Goal: Task Accomplishment & Management: Complete application form

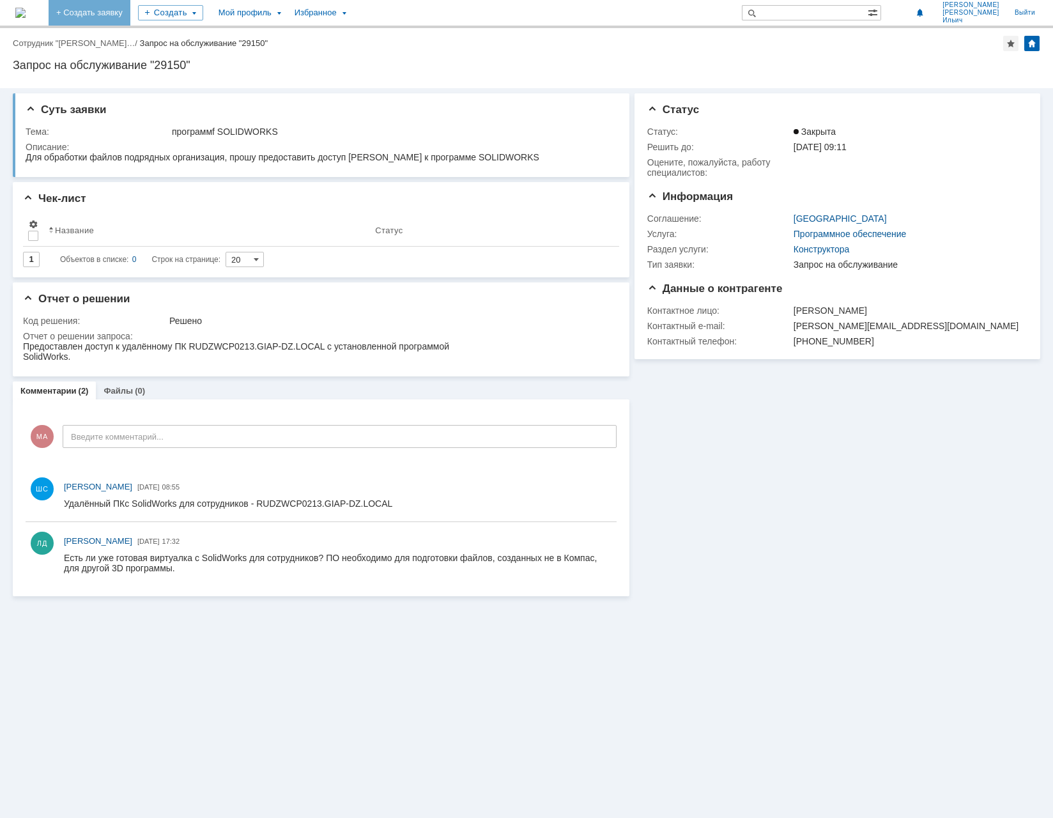
click at [130, 13] on link "+ Создать заявку" at bounding box center [90, 13] width 82 height 26
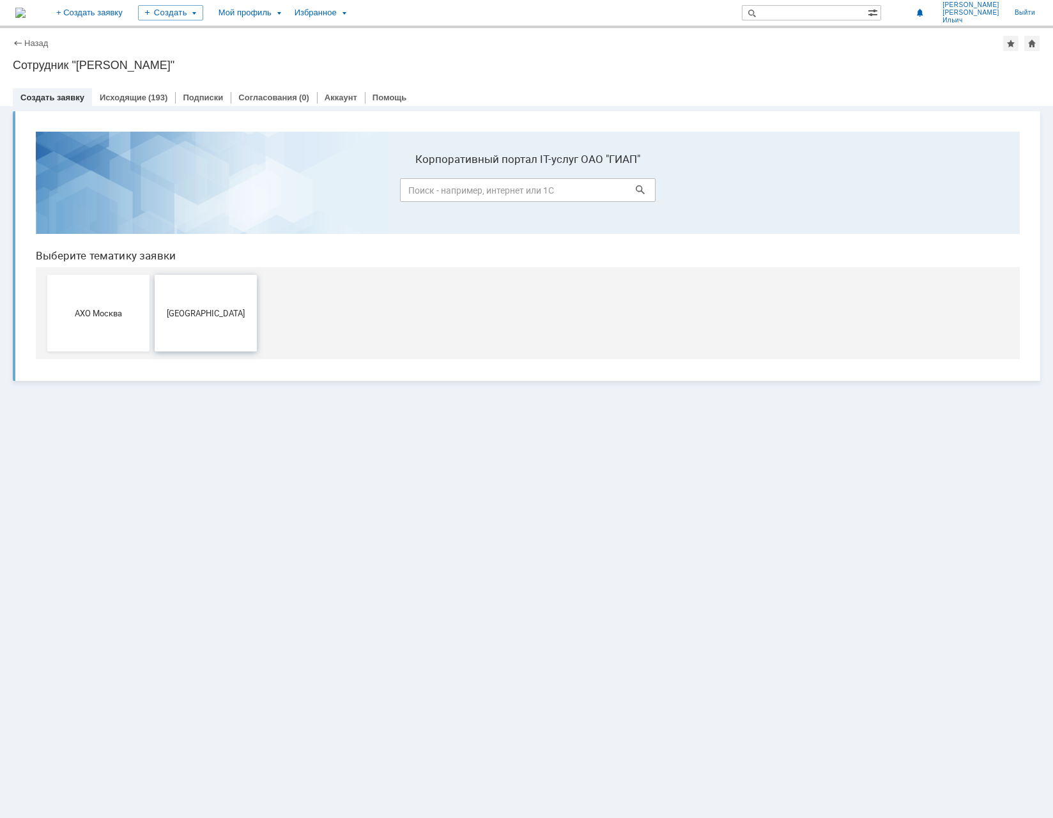
click at [199, 309] on span "[GEOGRAPHIC_DATA]" at bounding box center [206, 313] width 95 height 10
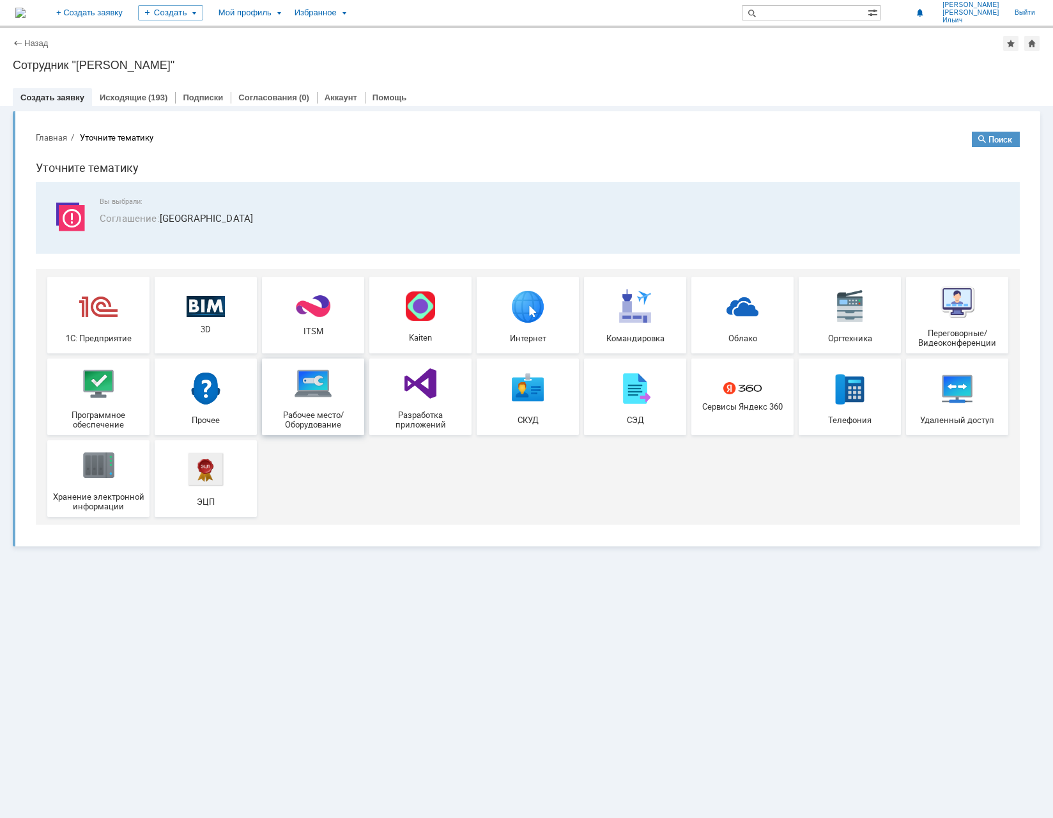
click at [312, 404] on div "Рабочее место/Оборудование" at bounding box center [313, 396] width 95 height 65
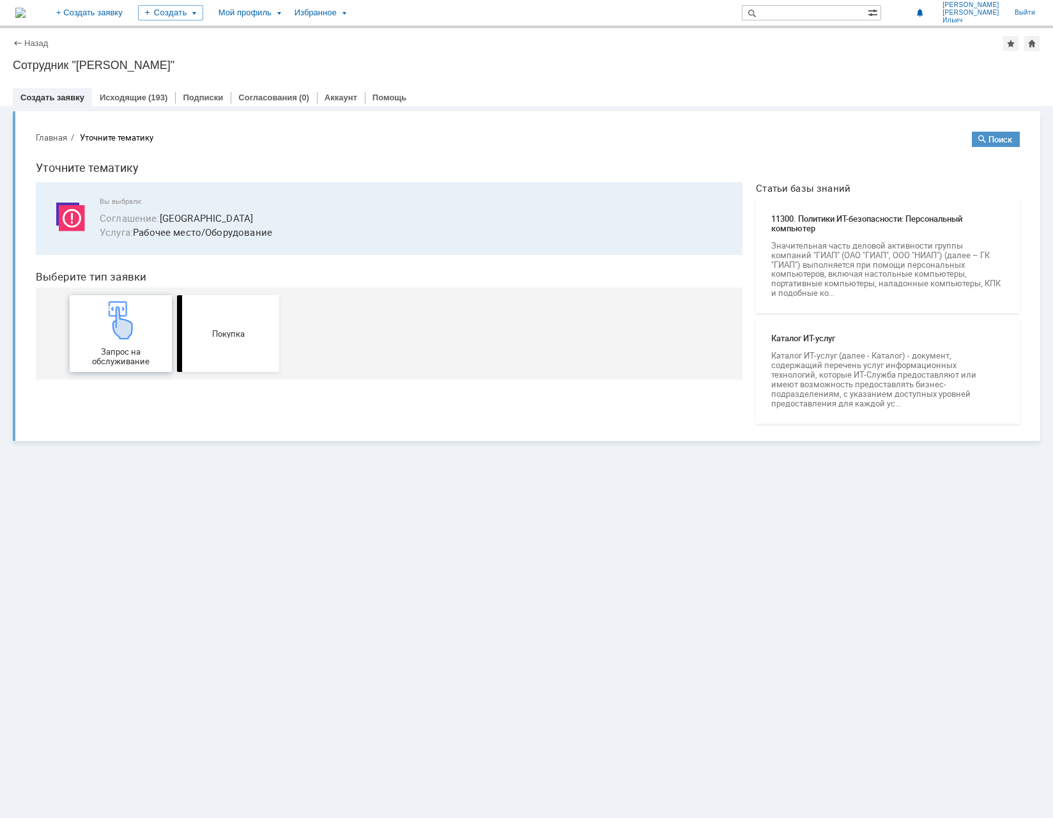
click at [135, 336] on img at bounding box center [121, 320] width 38 height 38
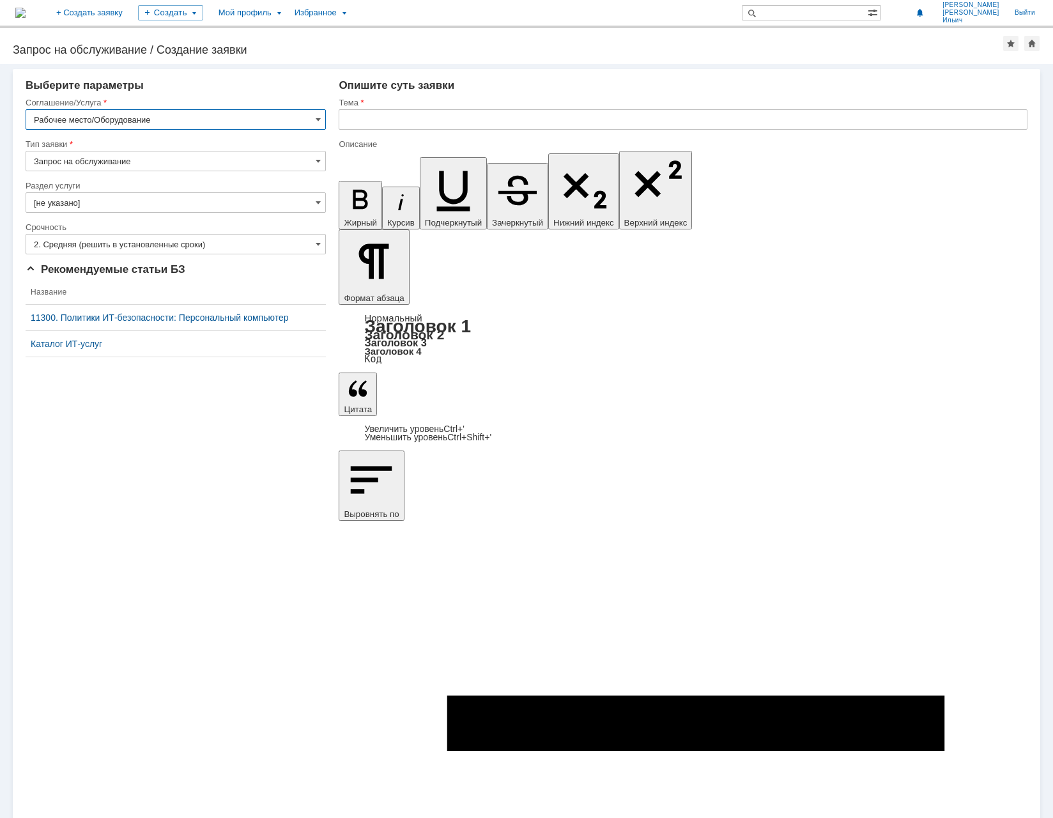
click at [321, 152] on input "Запрос на обслуживание" at bounding box center [176, 161] width 300 height 20
click at [234, 201] on span "Запрос на обслуживание" at bounding box center [176, 206] width 284 height 10
type input "Запрос на обслуживание"
click at [307, 201] on input "[не указано]" at bounding box center [176, 202] width 300 height 20
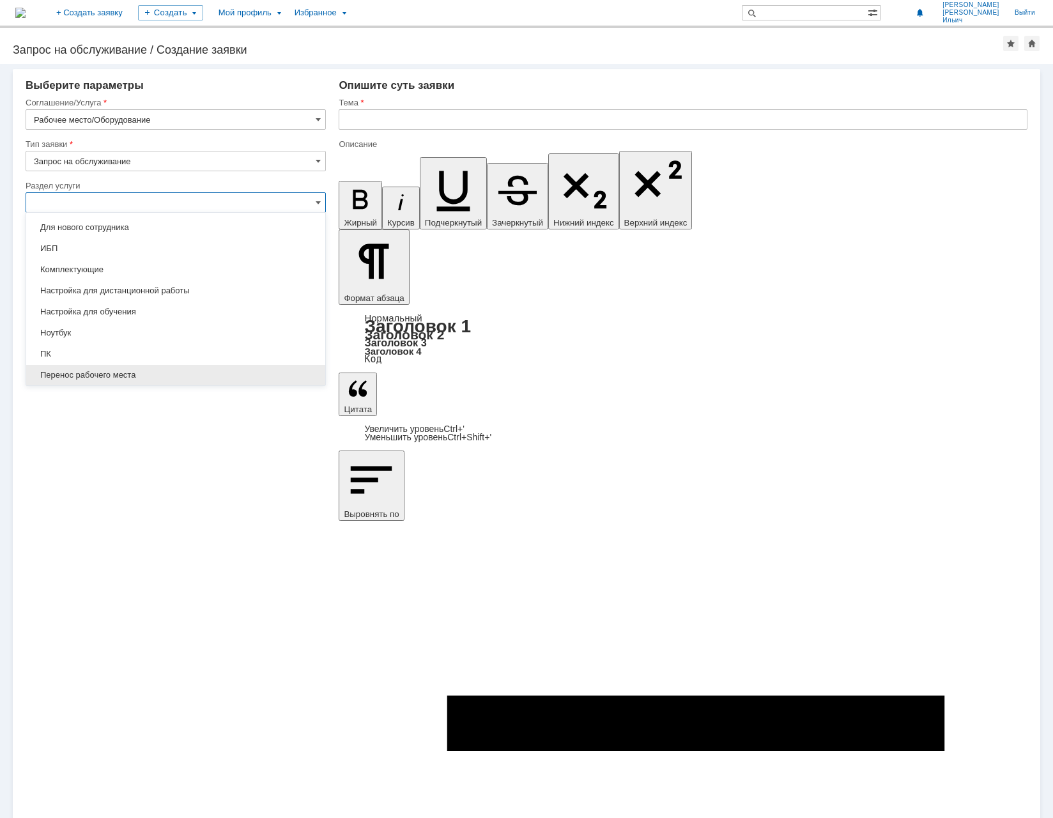
scroll to position [85, 0]
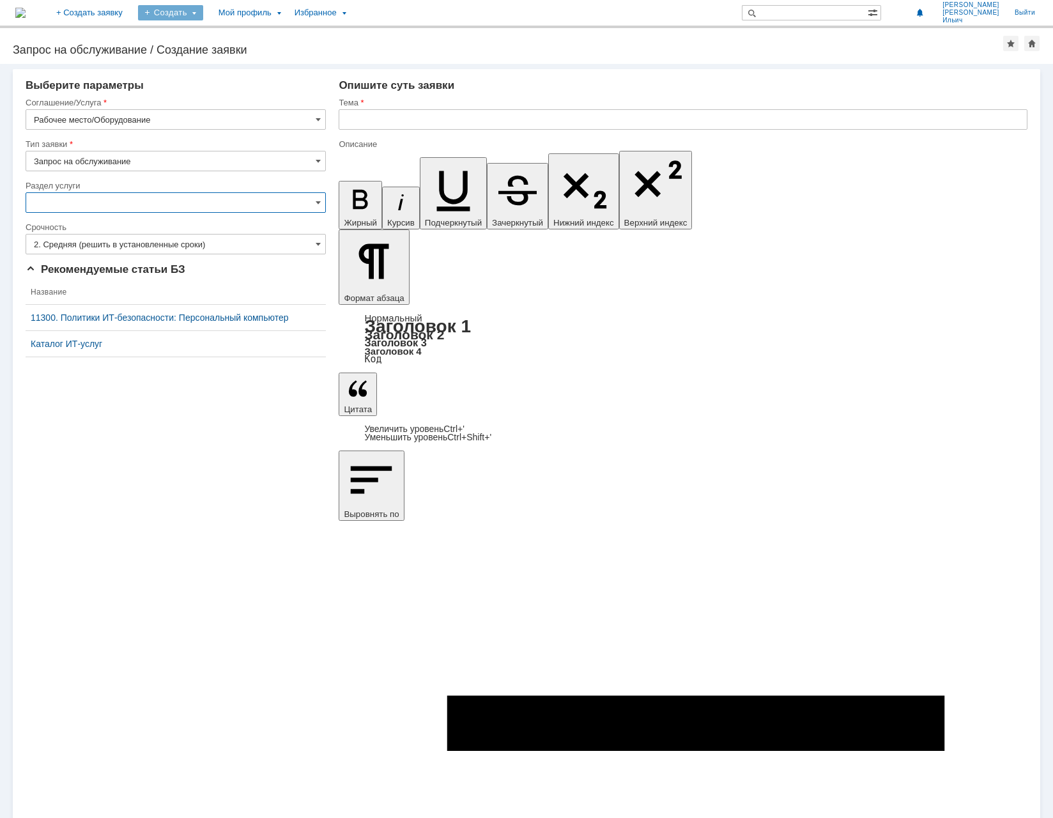
type input "[не указано]"
click at [111, 8] on link "+ Создать заявку" at bounding box center [90, 13] width 82 height 26
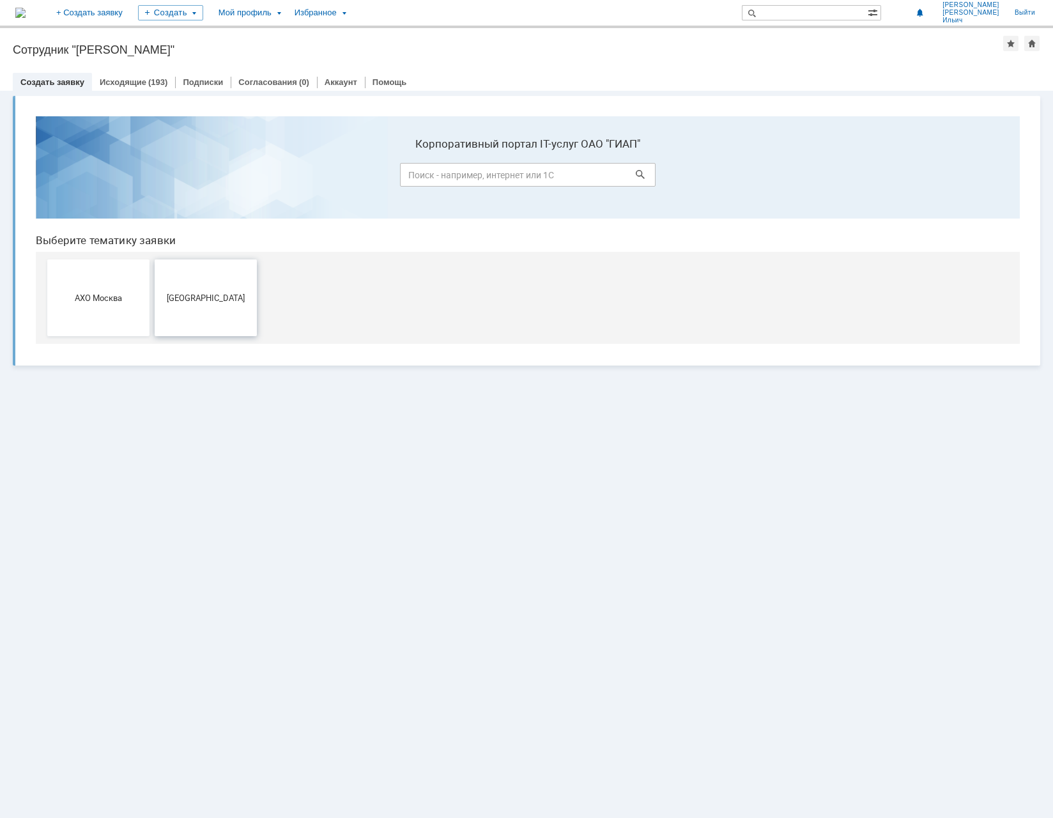
click at [217, 311] on button "[GEOGRAPHIC_DATA]" at bounding box center [206, 297] width 102 height 77
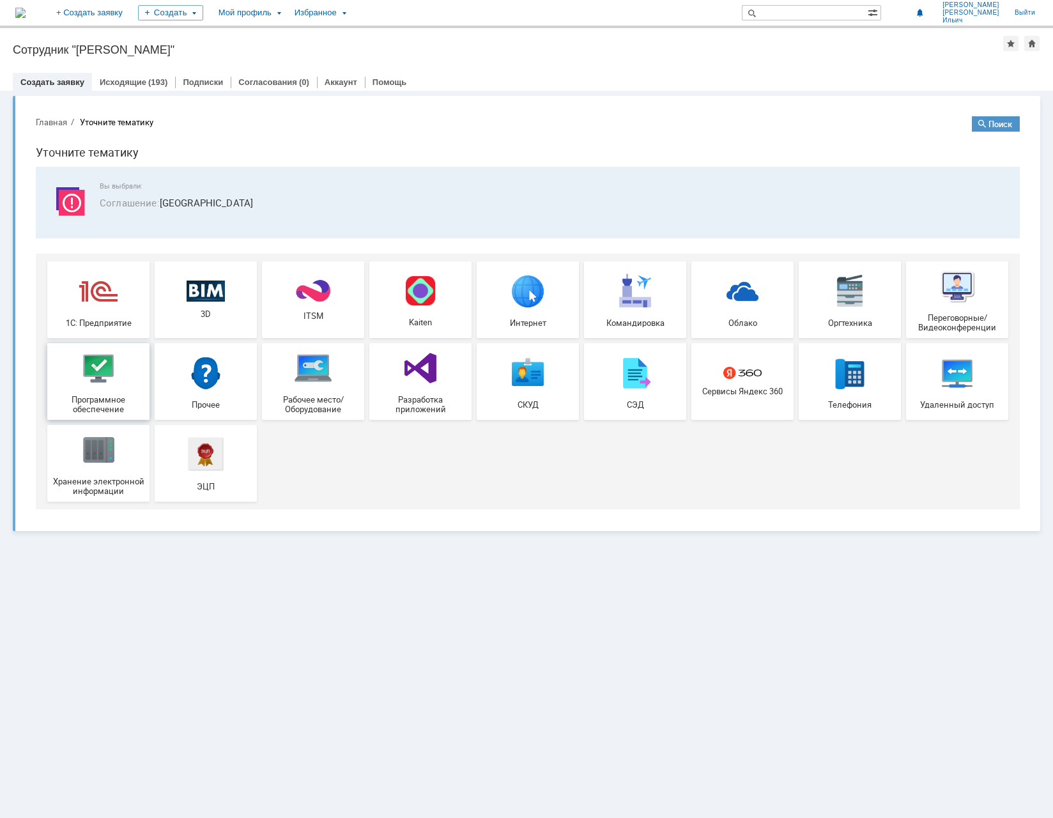
click at [95, 371] on img at bounding box center [98, 368] width 38 height 38
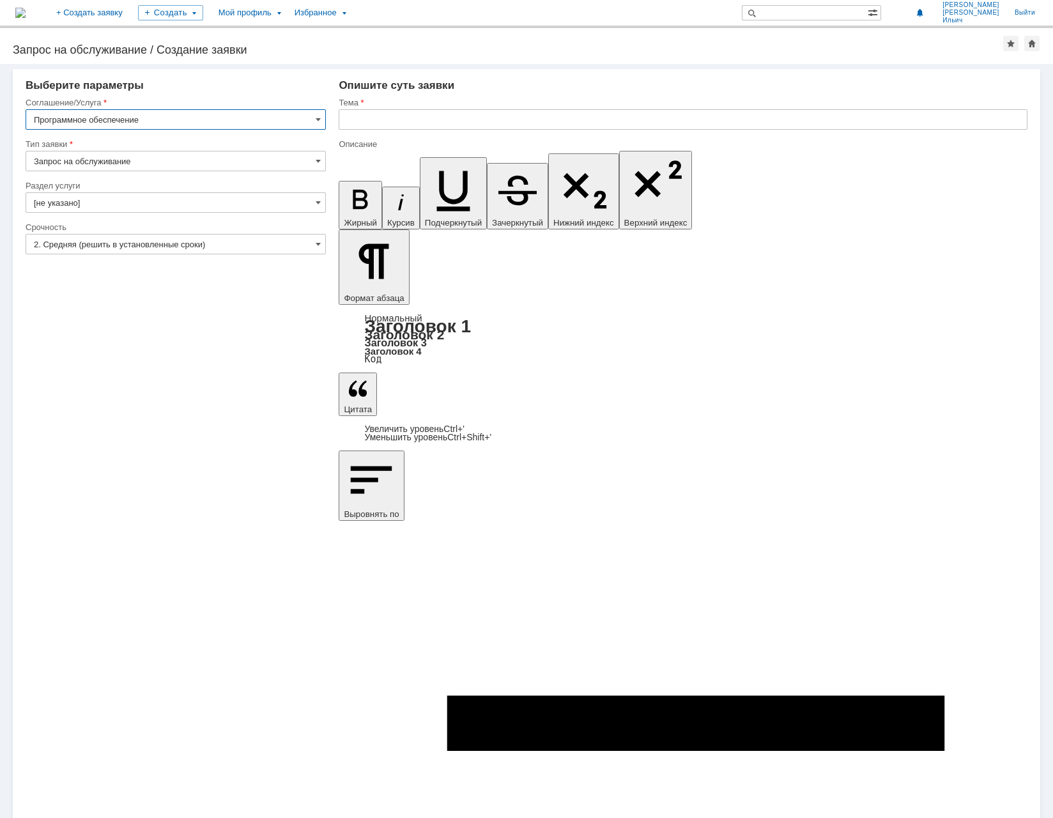
click at [321, 157] on input "Запрос на обслуживание" at bounding box center [176, 161] width 300 height 20
type input "Запрос на обслуживание"
click at [311, 200] on input "[не указано]" at bounding box center [176, 202] width 300 height 20
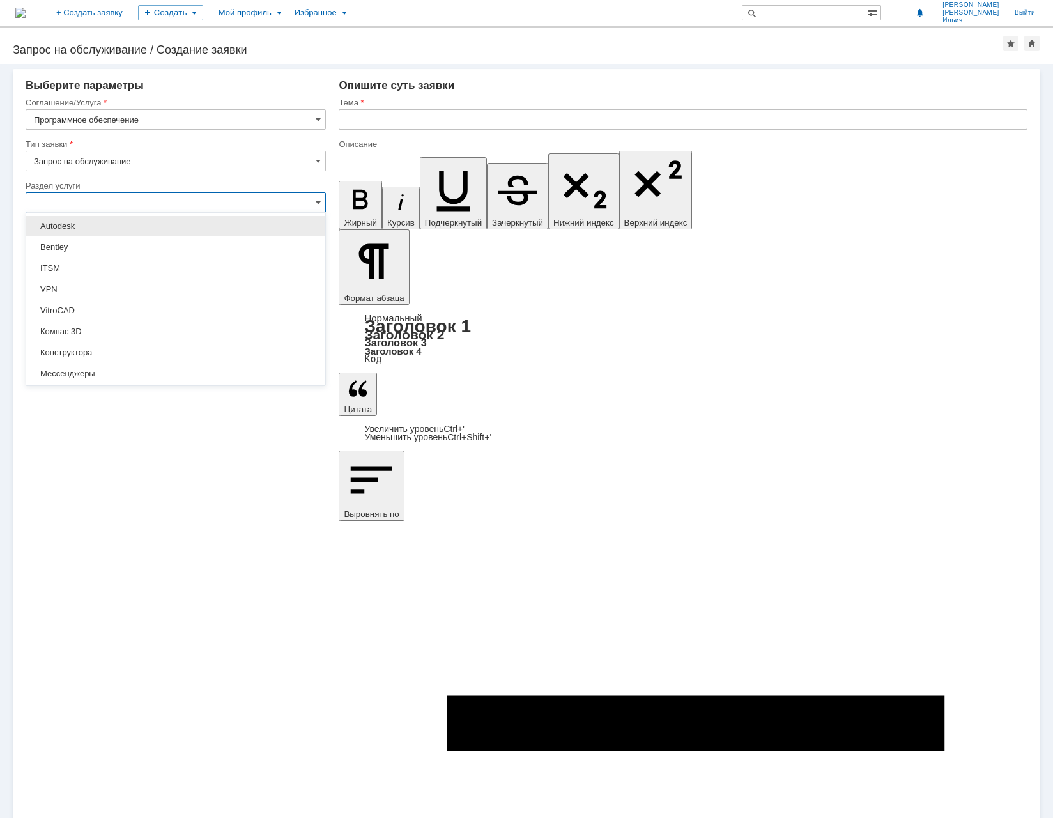
scroll to position [85, 0]
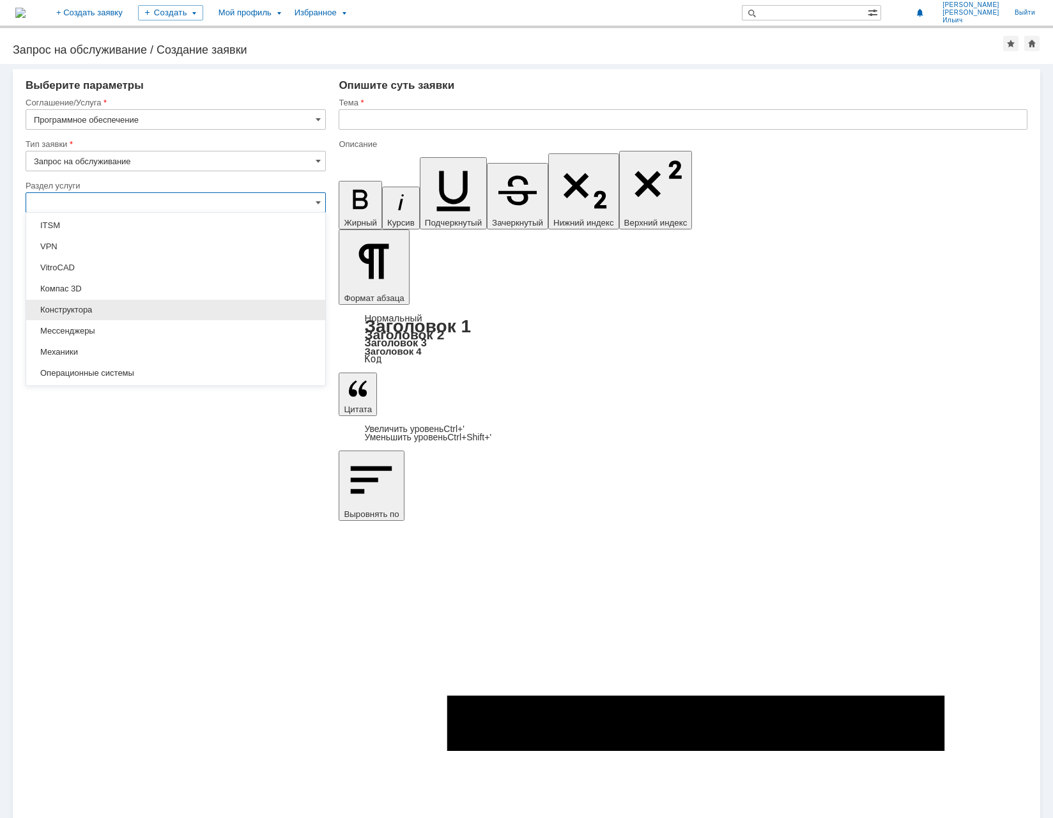
click at [185, 300] on div "Конструктора" at bounding box center [175, 310] width 299 height 20
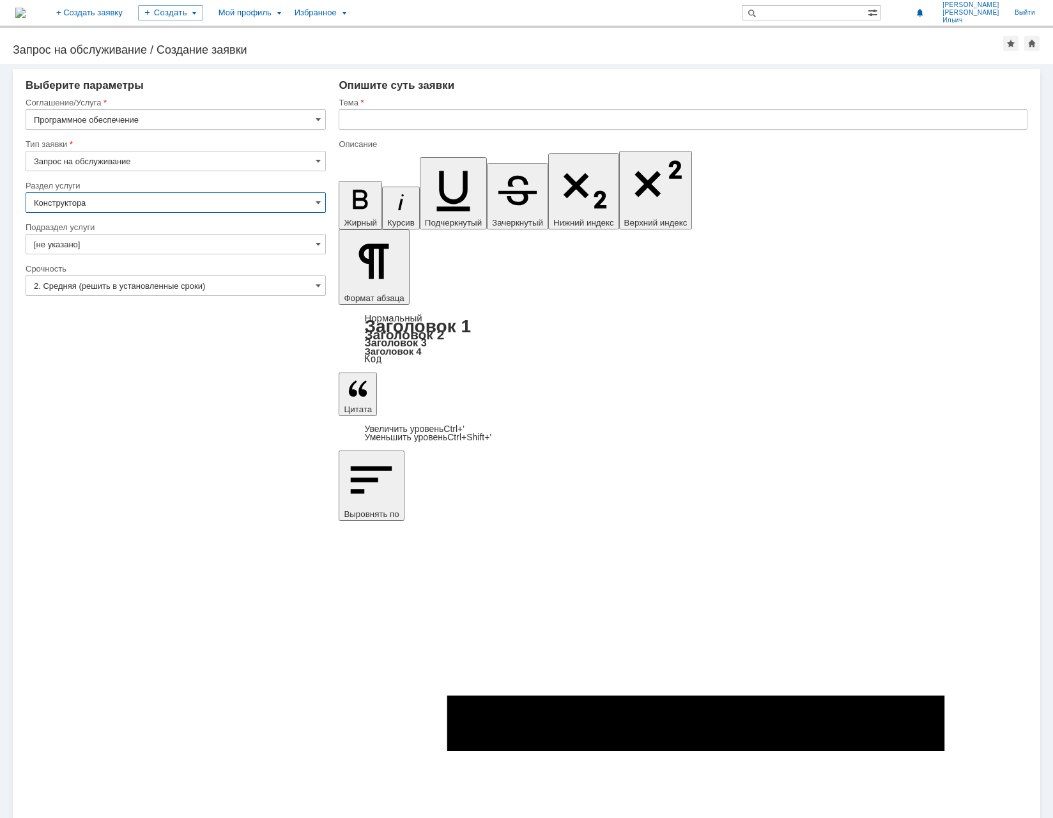
type input "Конструктора"
click at [288, 245] on input "[не указано]" at bounding box center [176, 244] width 300 height 20
type input "[не указано]"
click at [316, 202] on div "Конструктора" at bounding box center [176, 202] width 300 height 20
click at [309, 200] on input "Конструктора" at bounding box center [176, 202] width 300 height 20
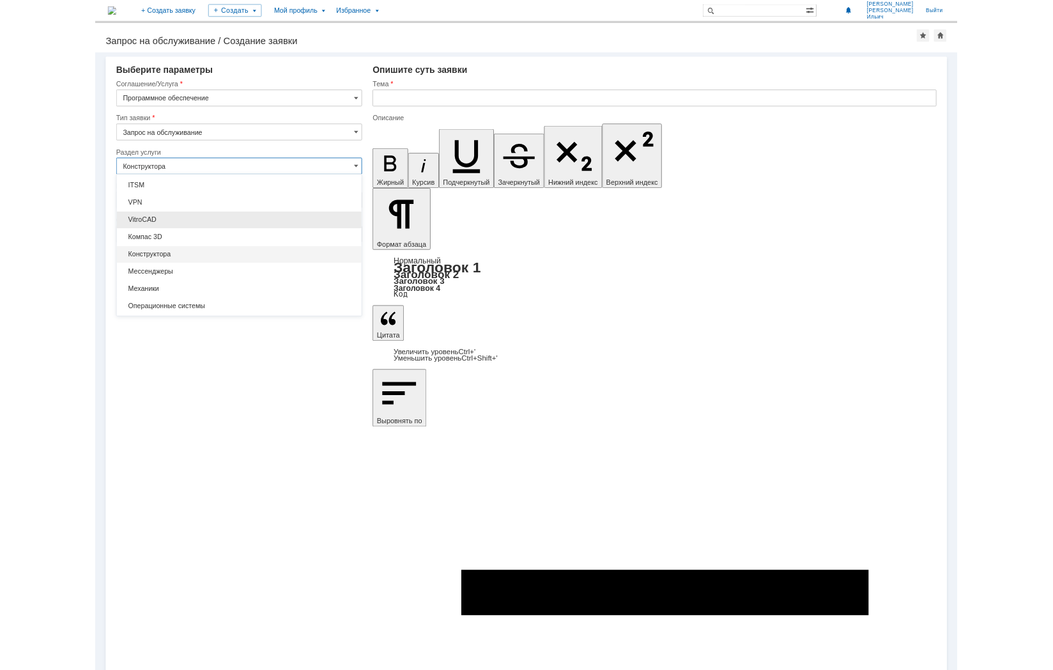
scroll to position [84, 0]
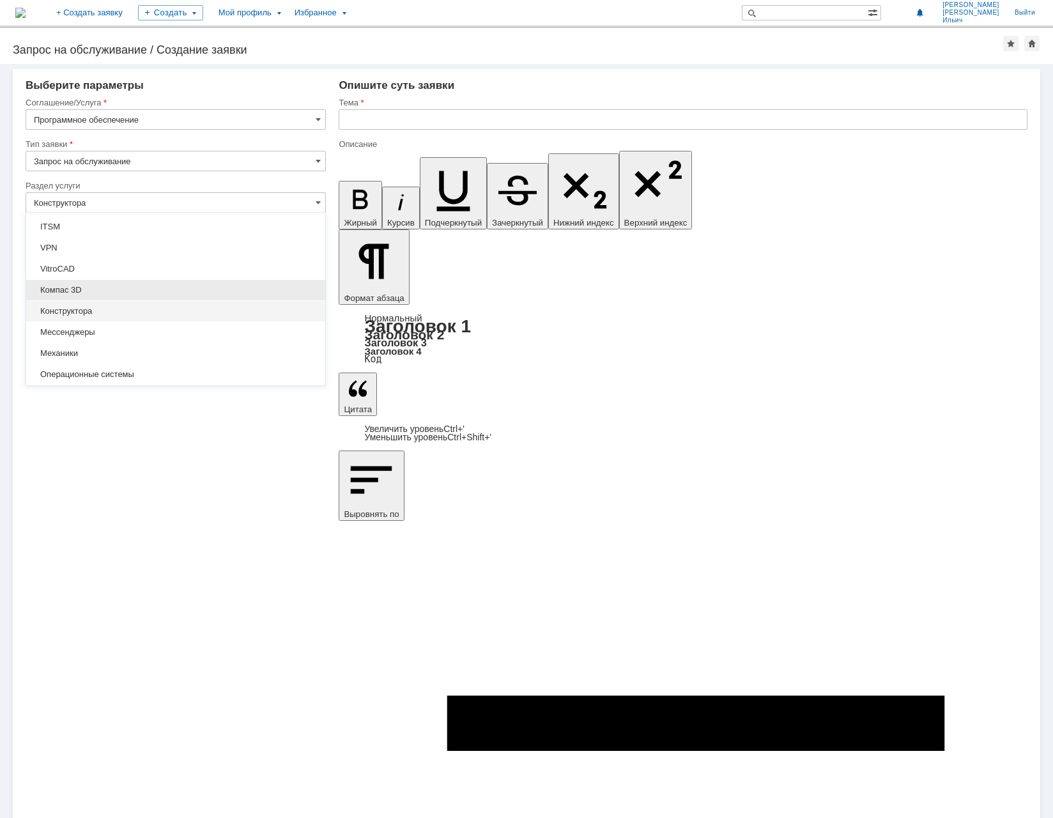
click at [221, 290] on span "Компас 3D" at bounding box center [176, 290] width 284 height 10
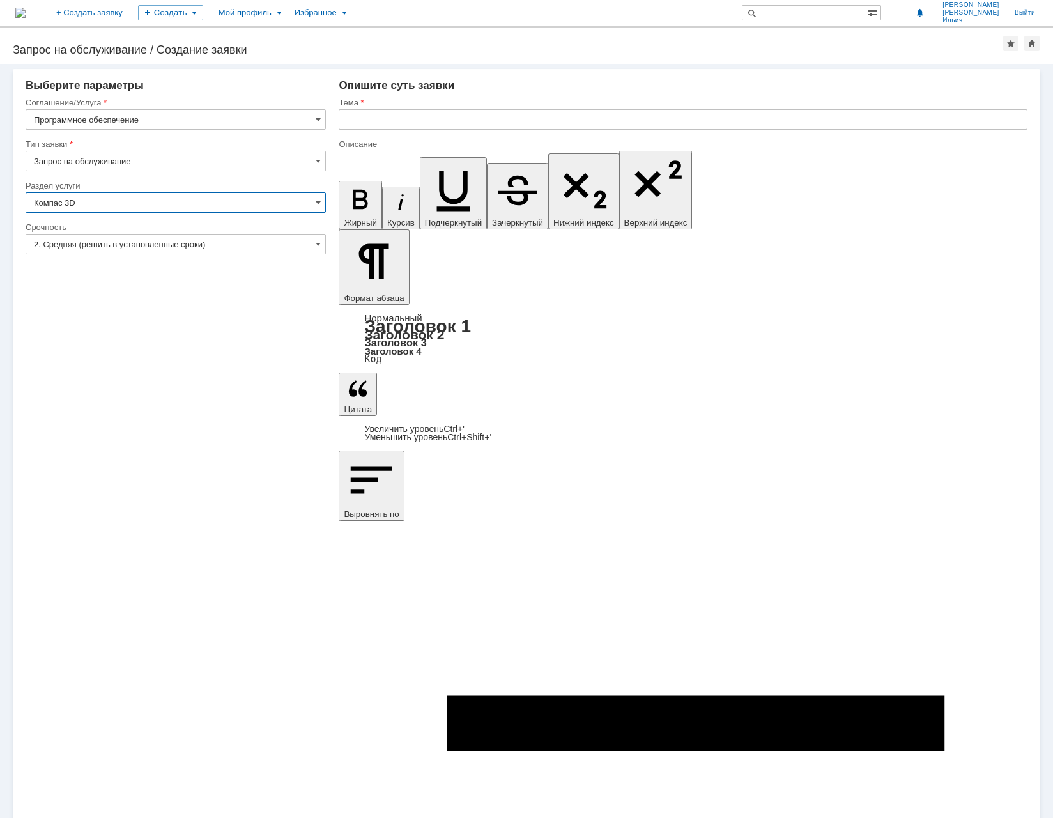
type input "Компас 3D"
click at [314, 238] on input "2. Средняя (решить в установленные сроки)" at bounding box center [176, 244] width 300 height 20
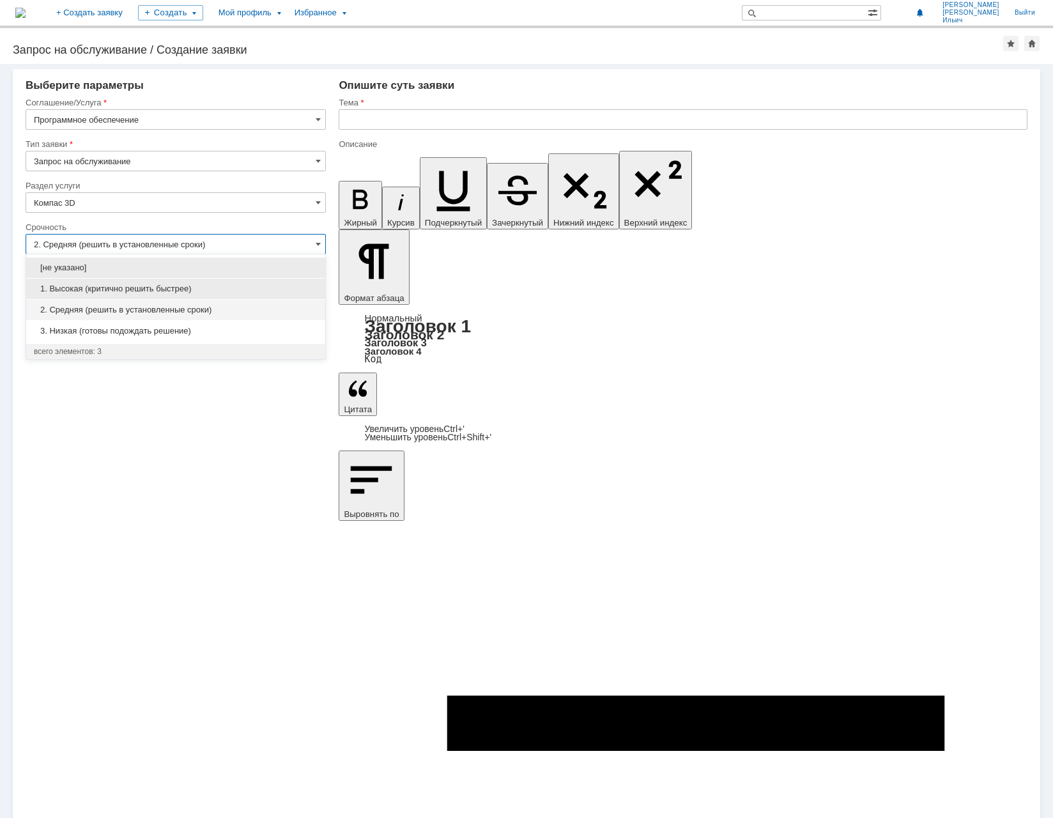
click at [274, 288] on span "1. Высокая (критично решить быстрее)" at bounding box center [176, 289] width 284 height 10
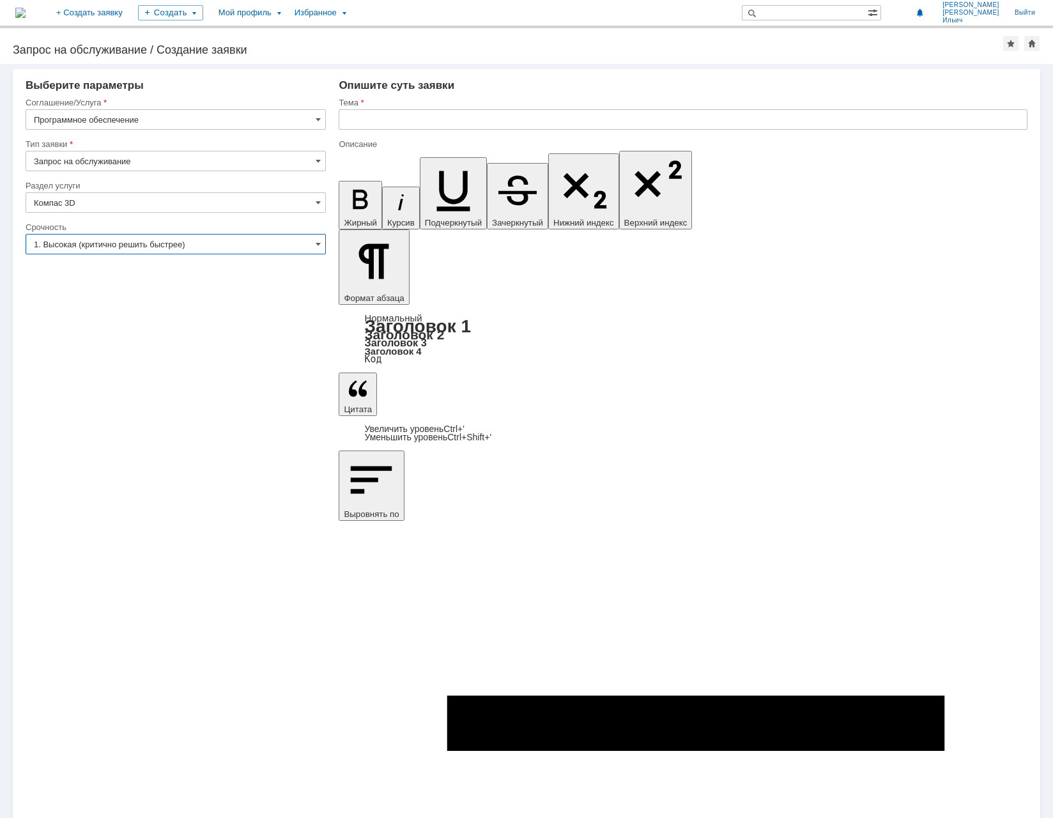
type input "1. Высокая (критично решить быстрее)"
click at [435, 124] on input "text" at bounding box center [683, 119] width 689 height 20
type input "Д"
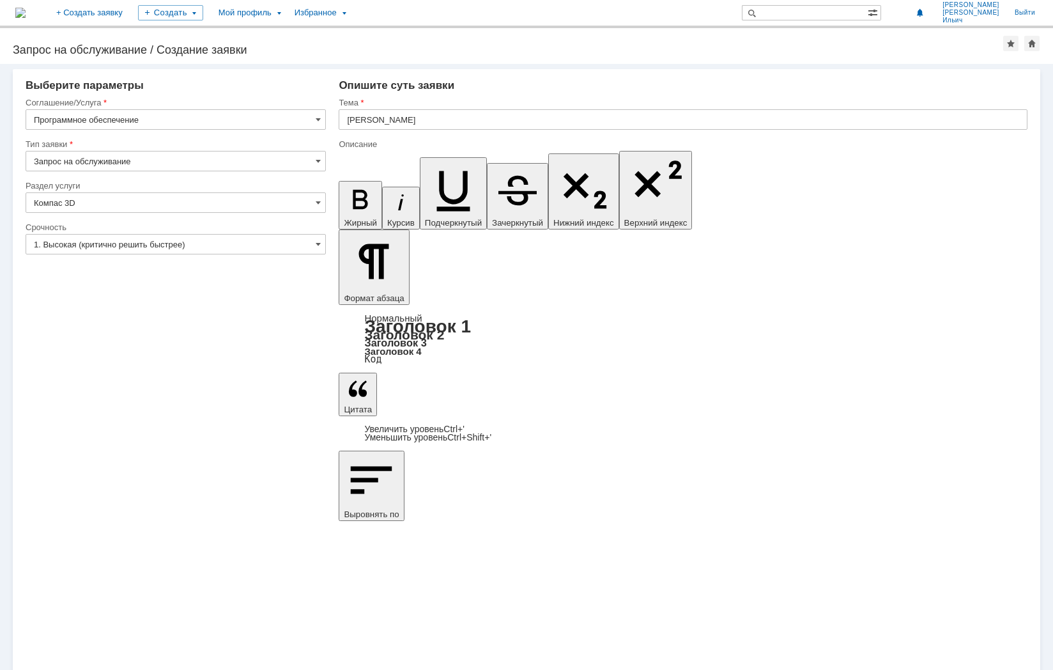
drag, startPoint x: 530, startPoint y: 4080, endPoint x: 668, endPoint y: 4264, distance: 230.2
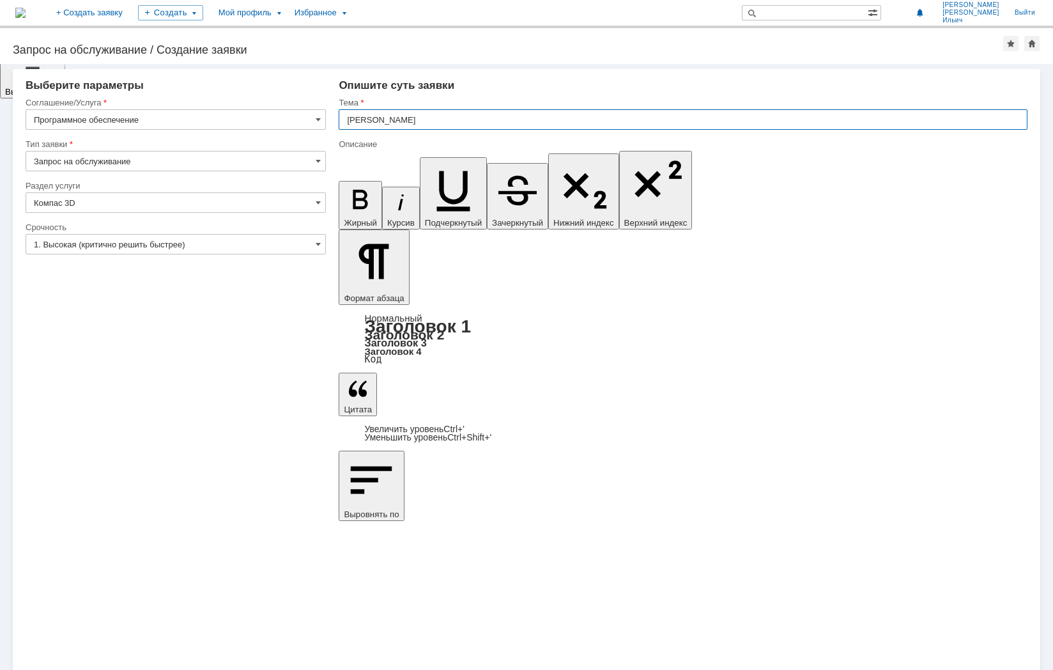
click at [371, 120] on input "[PERSON_NAME]" at bounding box center [683, 119] width 689 height 20
type input "Проблема доступа к файлу Компас"
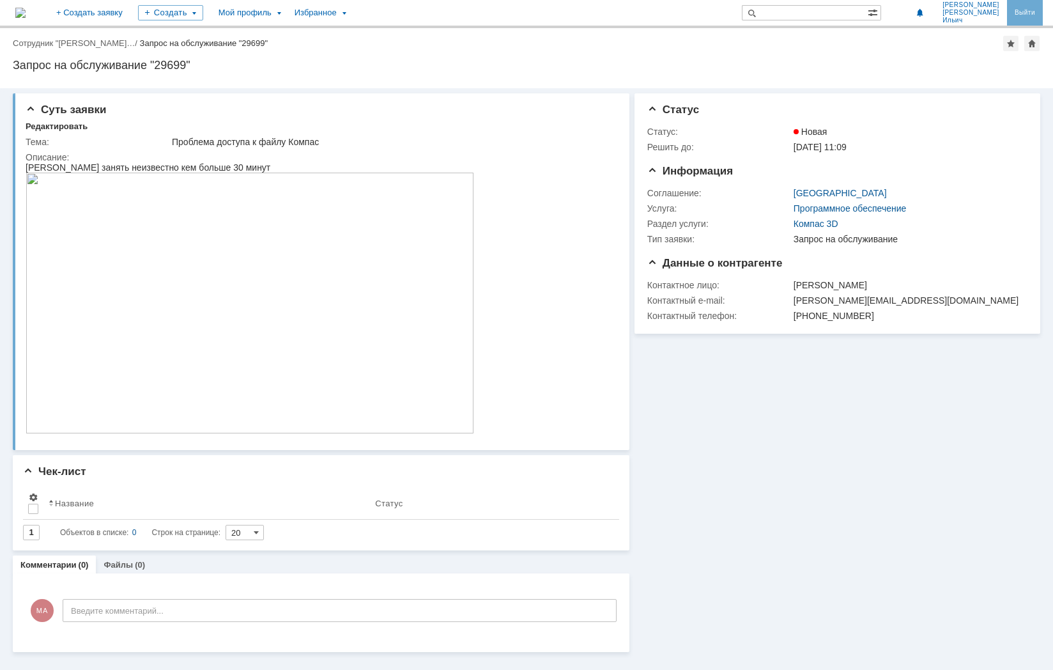
click at [1032, 10] on link "Выйти" at bounding box center [1025, 13] width 36 height 26
